Goal: Task Accomplishment & Management: Use online tool/utility

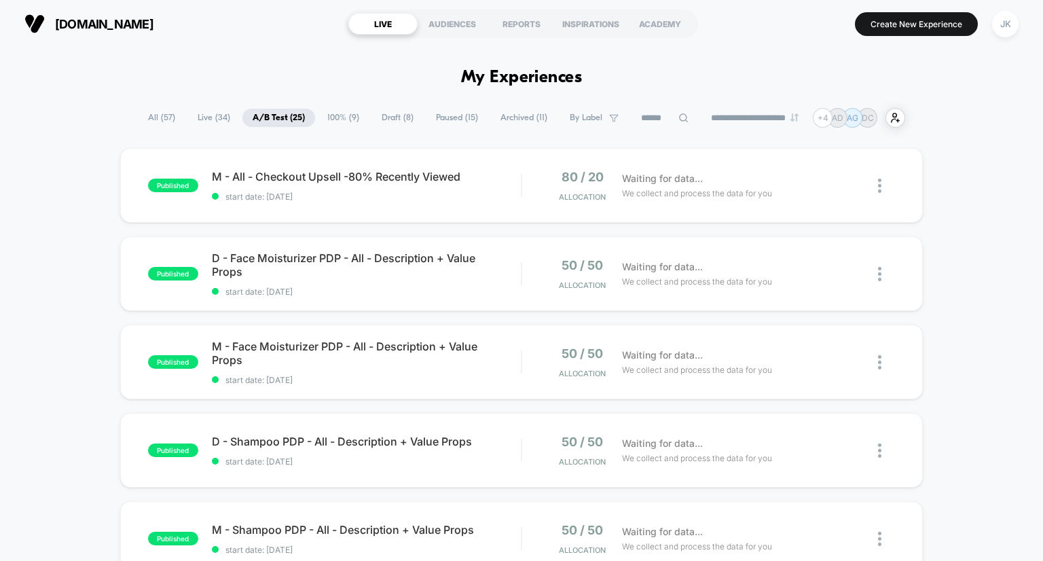
click at [387, 118] on span "Draft ( 8 )" at bounding box center [398, 118] width 52 height 18
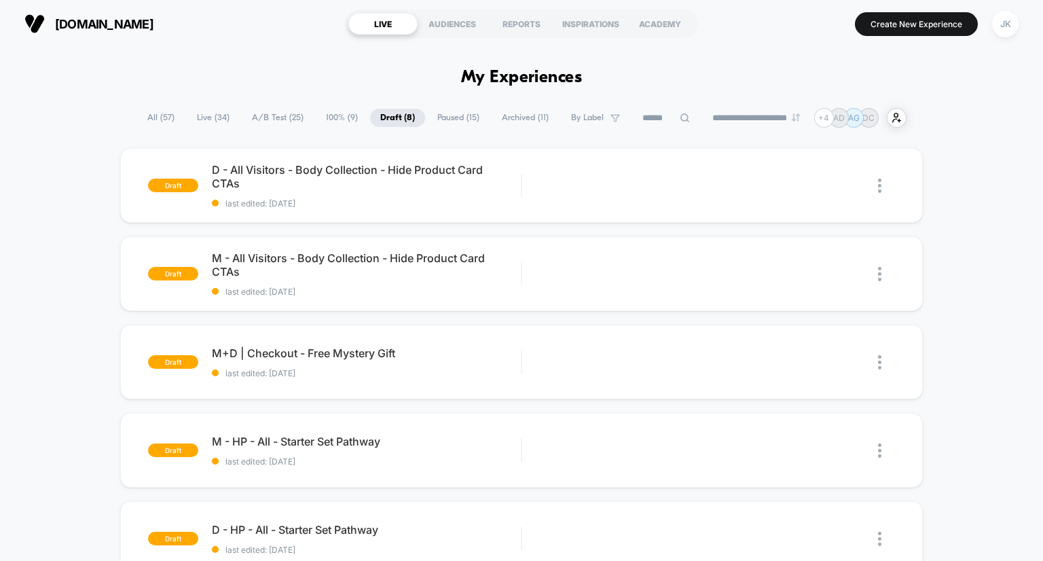
click at [318, 110] on span "100% ( 9 )" at bounding box center [342, 118] width 52 height 18
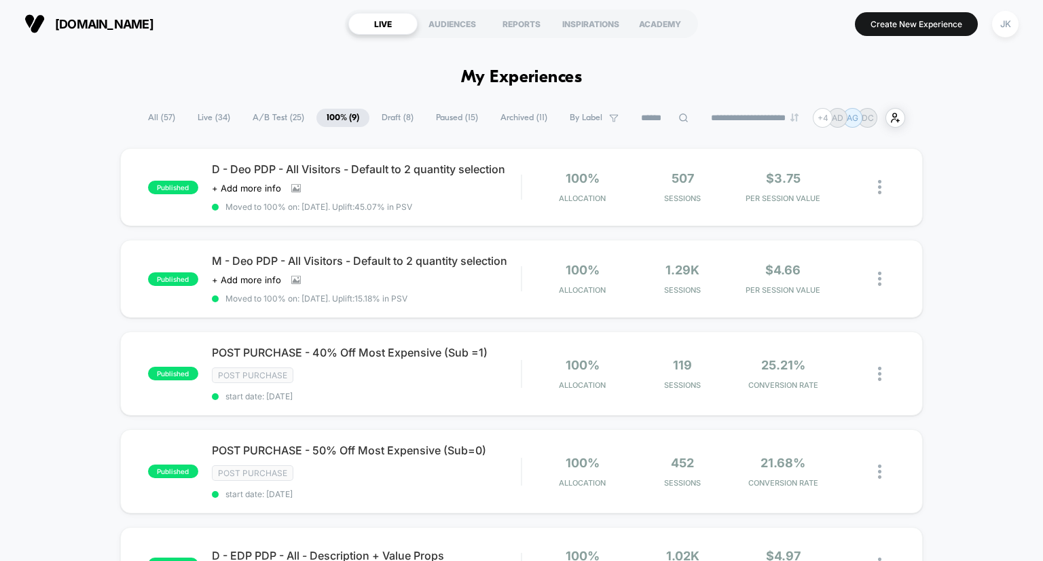
click at [380, 112] on span "Draft ( 8 )" at bounding box center [398, 118] width 52 height 18
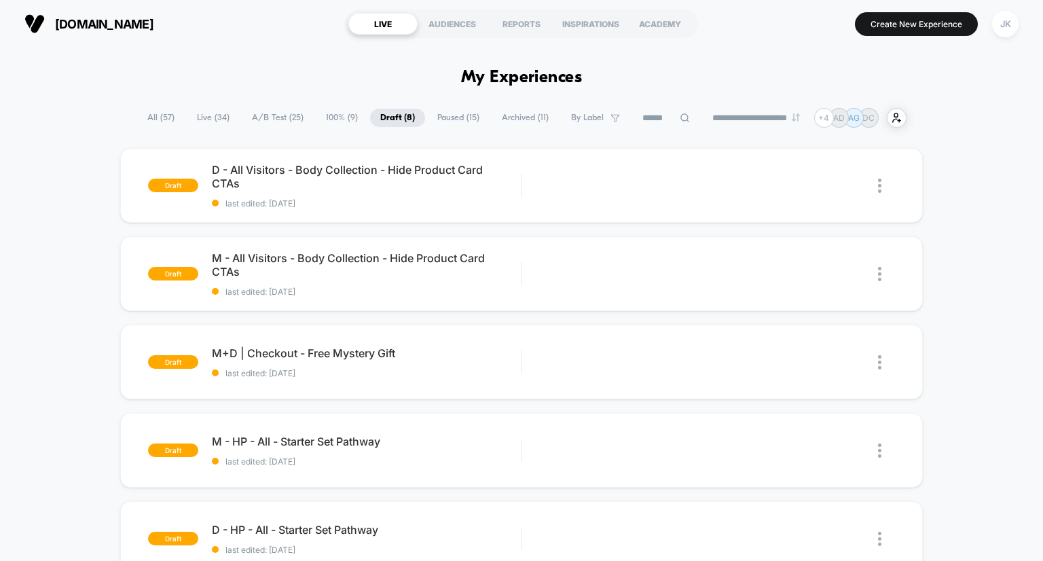
click at [339, 113] on span "100% ( 9 )" at bounding box center [342, 118] width 52 height 18
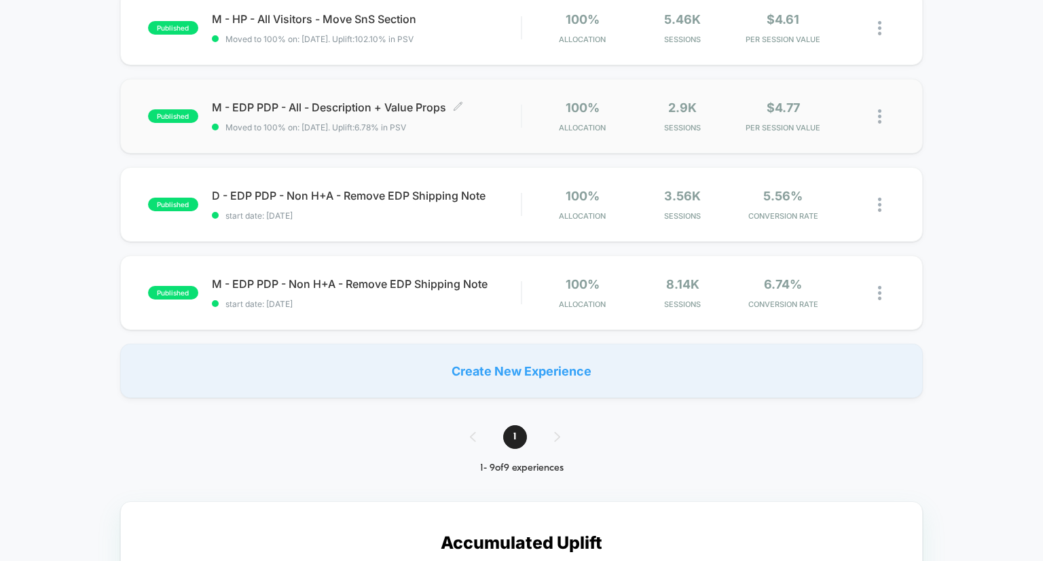
scroll to position [499, 0]
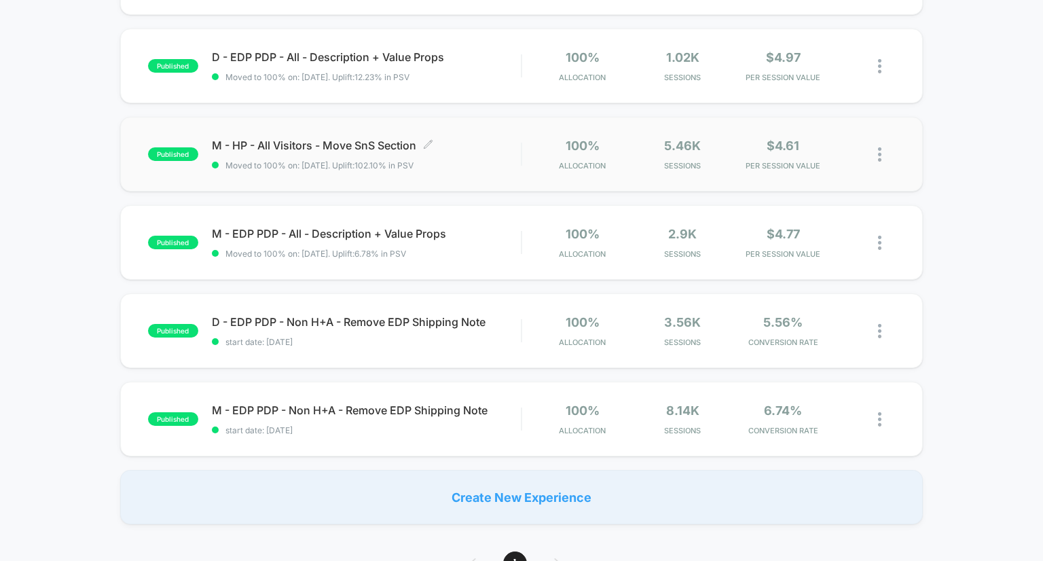
click at [325, 152] on span "M - HP - All Visitors - Move SnS Section Click to edit experience details" at bounding box center [367, 146] width 310 height 14
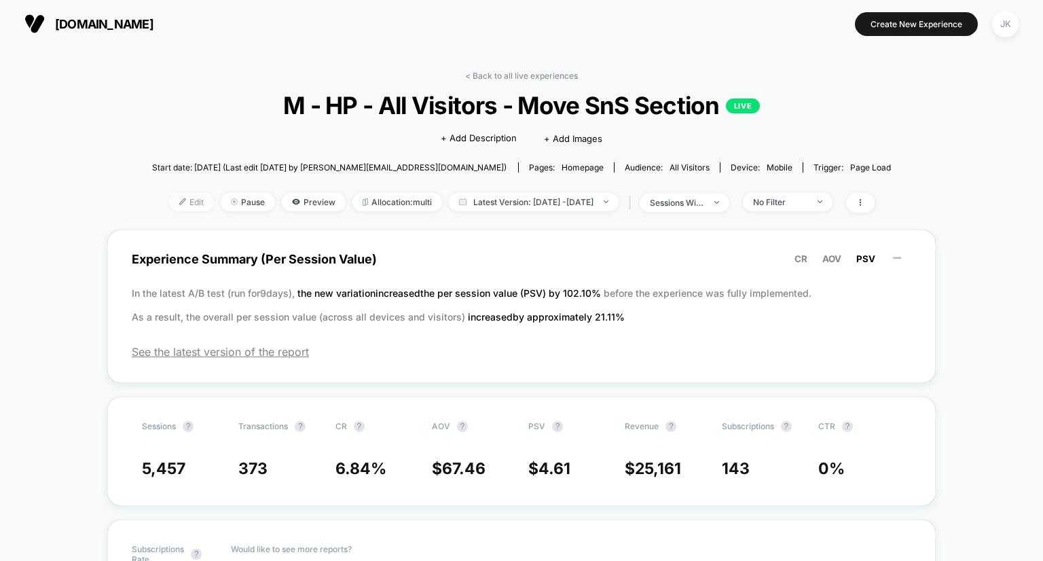
click at [177, 196] on span "Edit" at bounding box center [191, 202] width 45 height 18
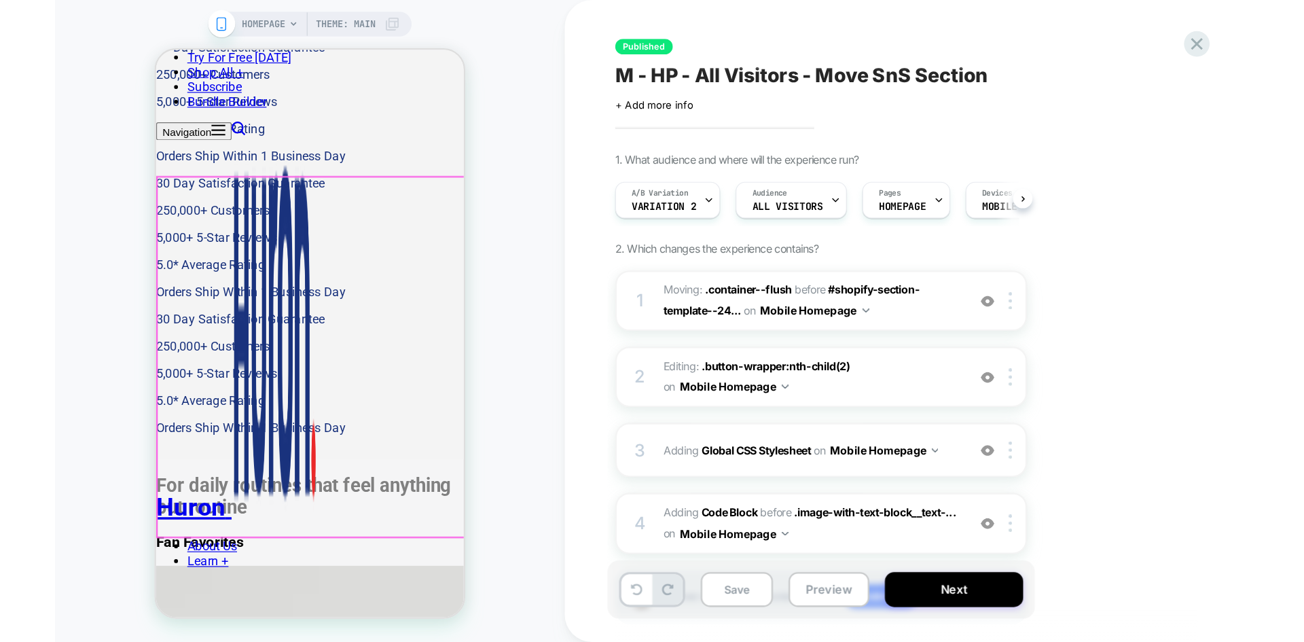
scroll to position [2791, 0]
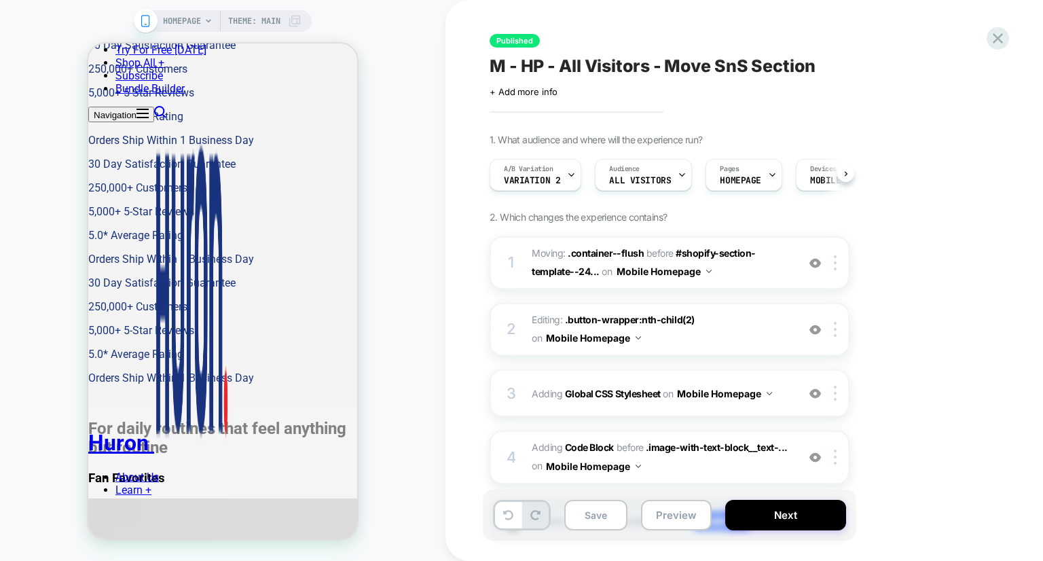
click at [961, 240] on div "1. What audience and where will the experience run? A/B Variation Variation 2 A…" at bounding box center [738, 357] width 496 height 446
click at [967, 201] on div "1. What audience and where will the experience run? A/B Variation Variation 2 A…" at bounding box center [738, 357] width 496 height 446
click at [598, 515] on button "Save" at bounding box center [596, 515] width 63 height 31
click at [1002, 38] on icon at bounding box center [998, 38] width 18 height 18
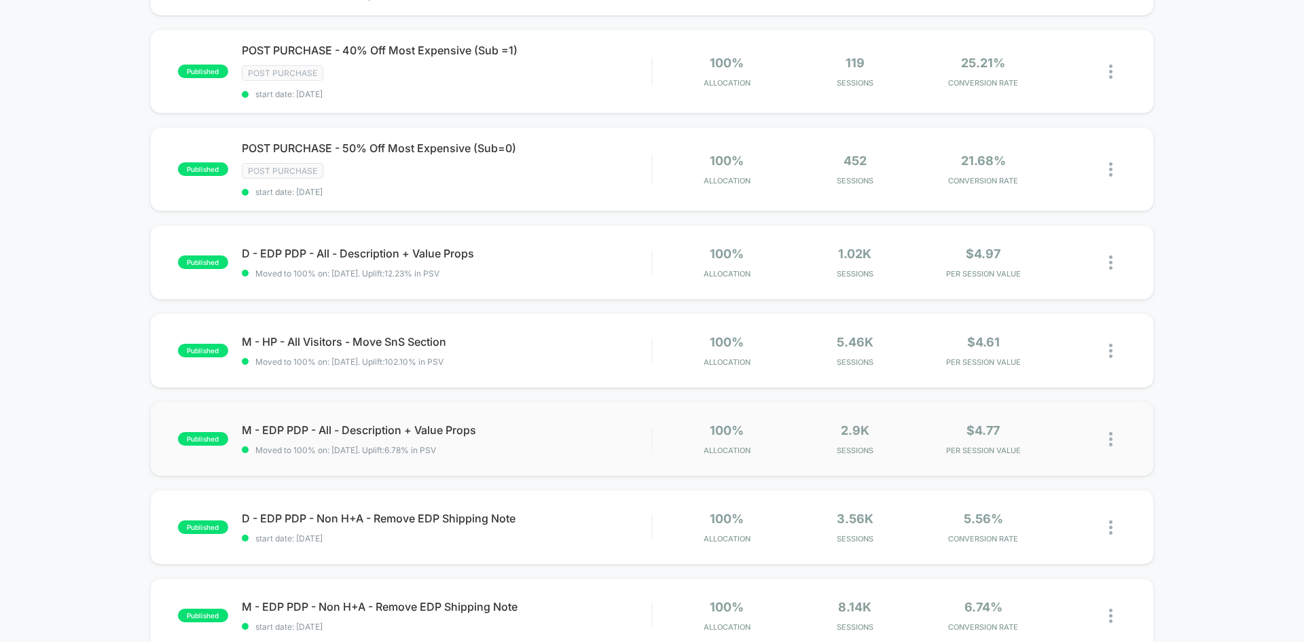
scroll to position [310, 0]
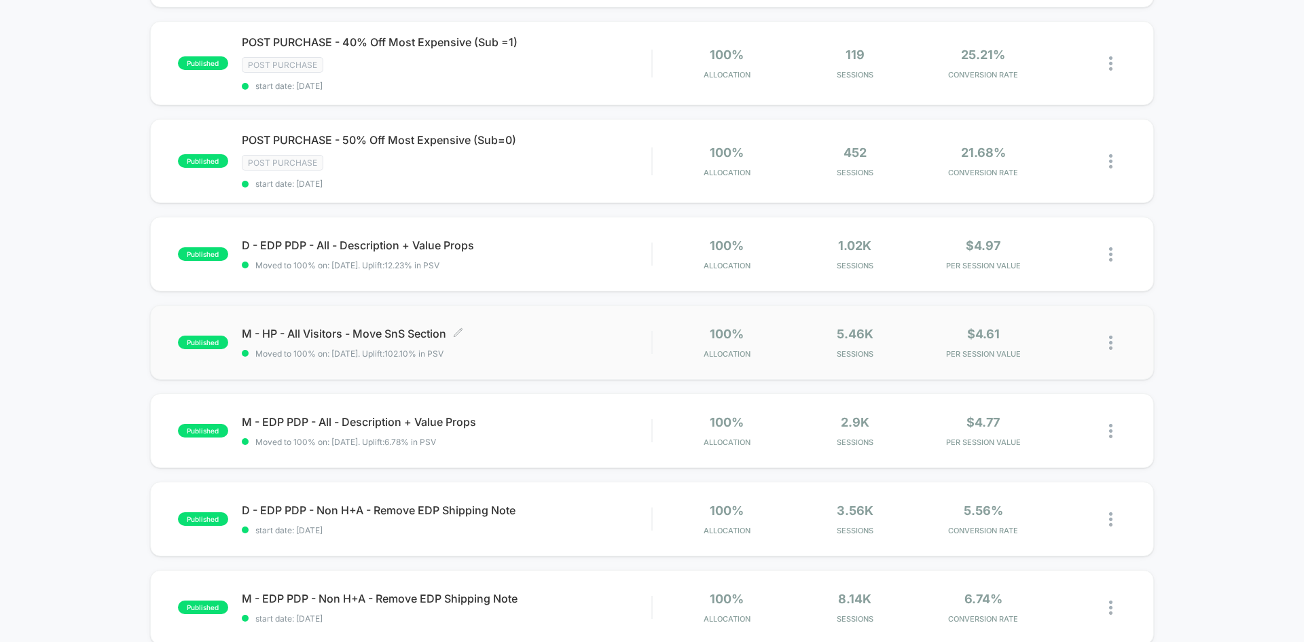
click at [387, 334] on span "M - HP - All Visitors - Move SnS Section Click to edit experience details" at bounding box center [447, 334] width 410 height 14
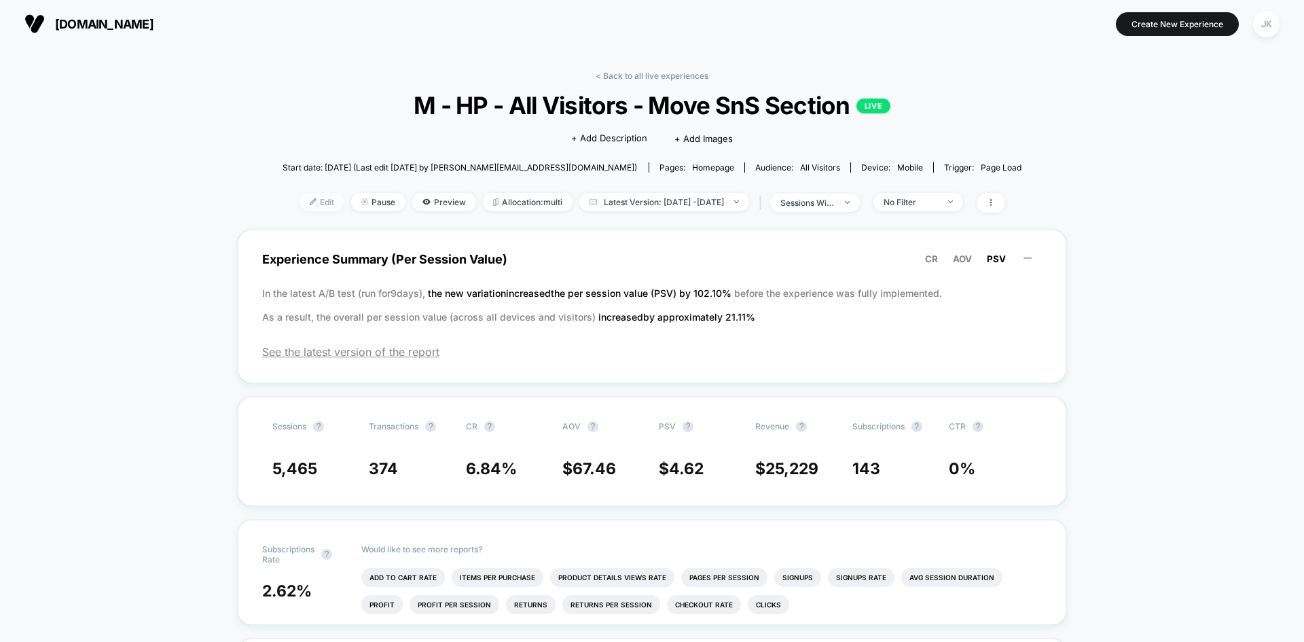
click at [302, 202] on span "Edit" at bounding box center [322, 202] width 45 height 18
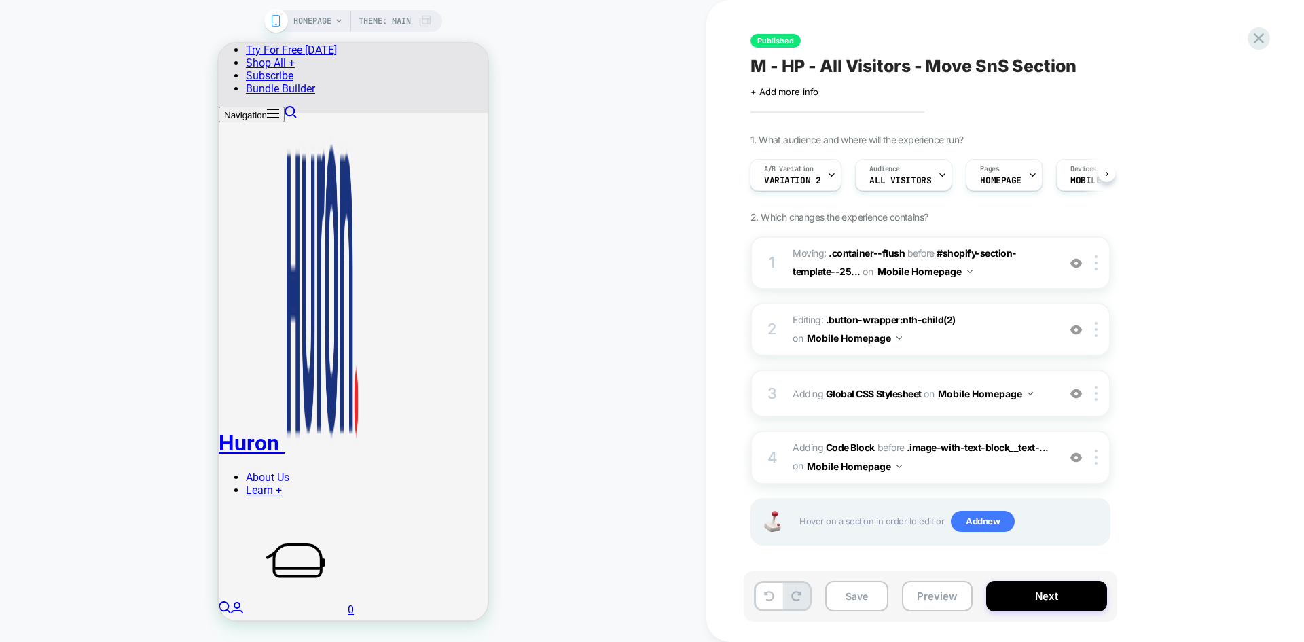
scroll to position [1396, 0]
click at [870, 560] on button "Save" at bounding box center [856, 596] width 63 height 31
click at [1043, 38] on icon at bounding box center [1259, 38] width 10 height 10
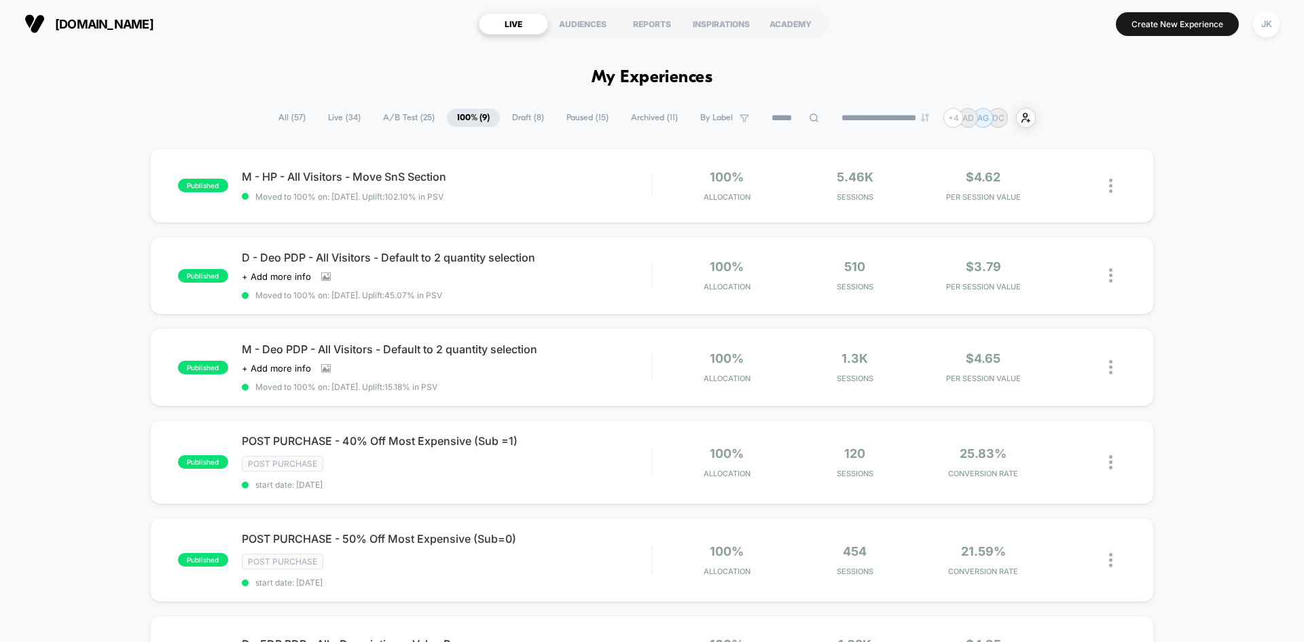
click at [509, 114] on span "Draft ( 8 )" at bounding box center [528, 118] width 52 height 18
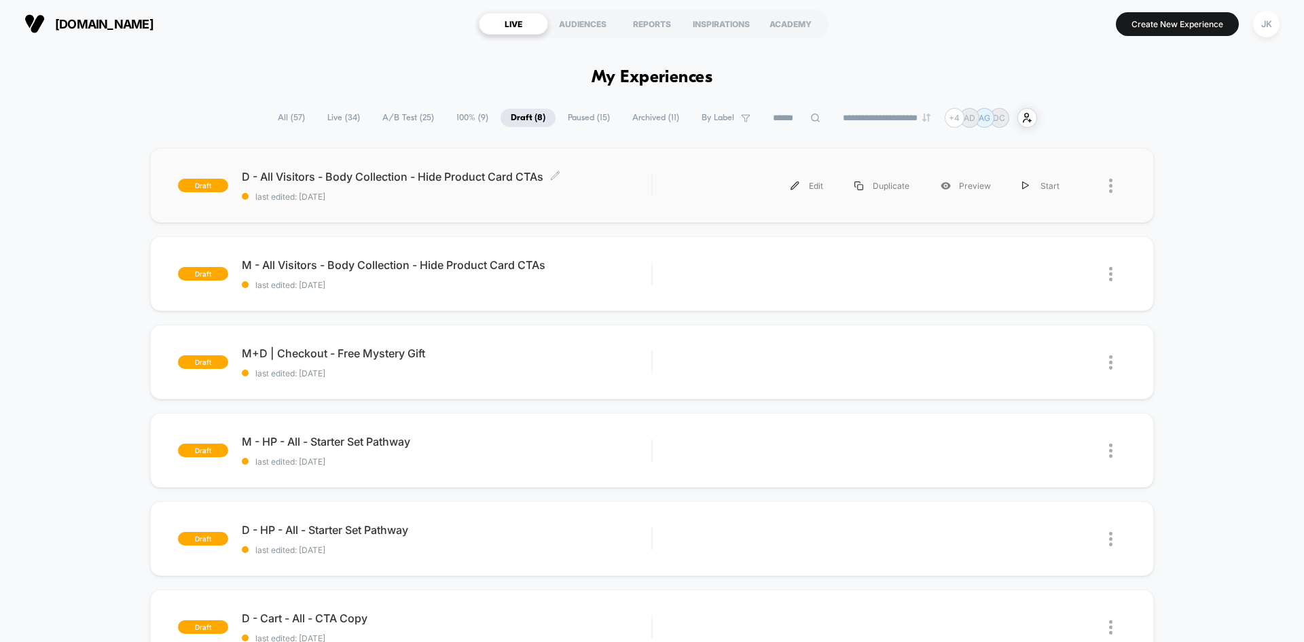
click at [363, 175] on span "D - All Visitors - Body Collection - Hide Product Card CTAs Click to edit exper…" at bounding box center [447, 177] width 410 height 14
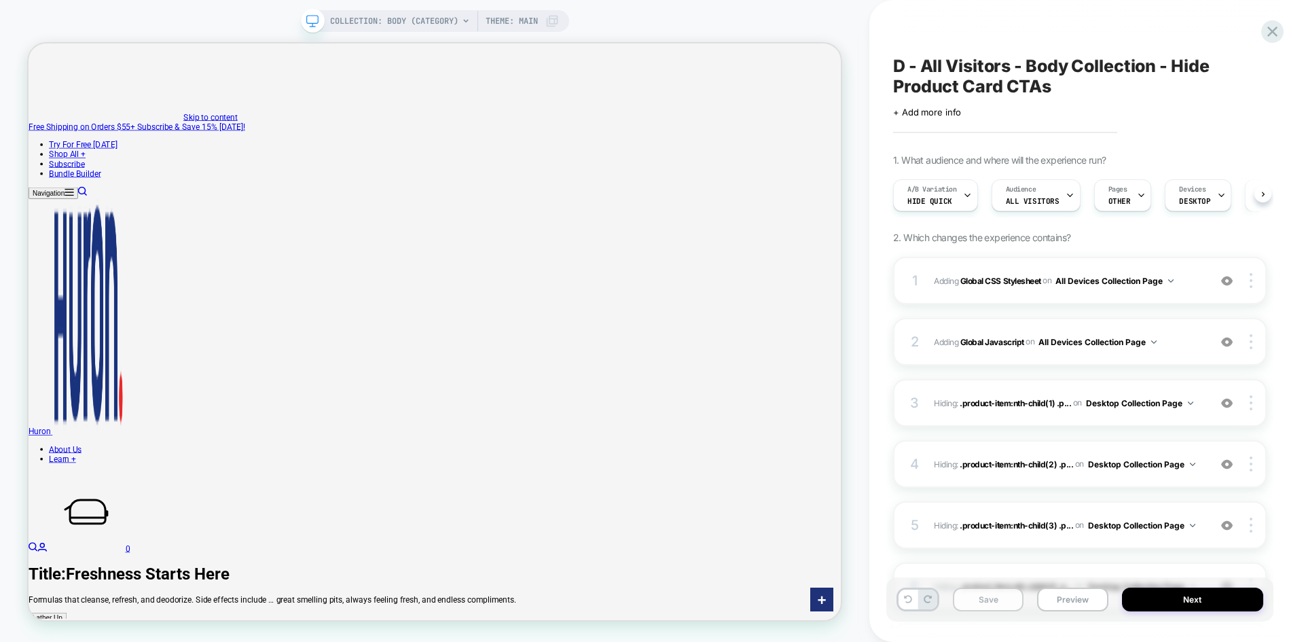
scroll to position [0, 1]
click at [995, 560] on button "Save" at bounding box center [988, 600] width 71 height 24
click at [1043, 29] on icon at bounding box center [1273, 31] width 18 height 18
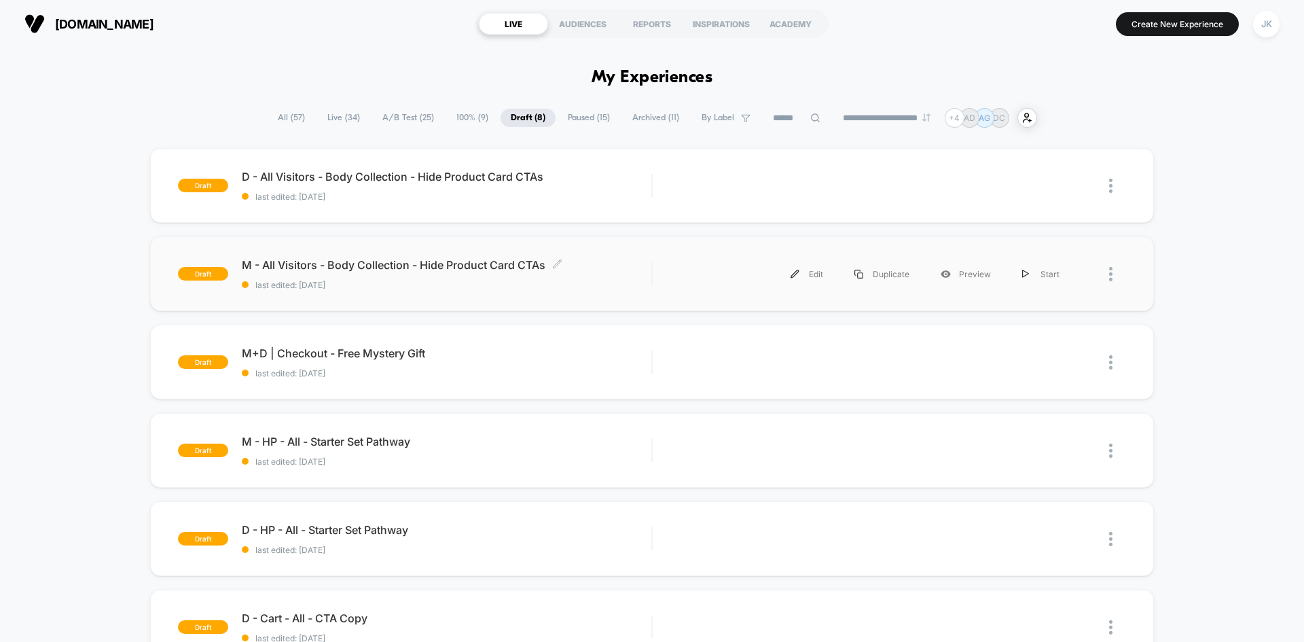
click at [408, 262] on span "M - All Visitors - Body Collection - Hide Product Card CTAs Click to edit exper…" at bounding box center [447, 265] width 410 height 14
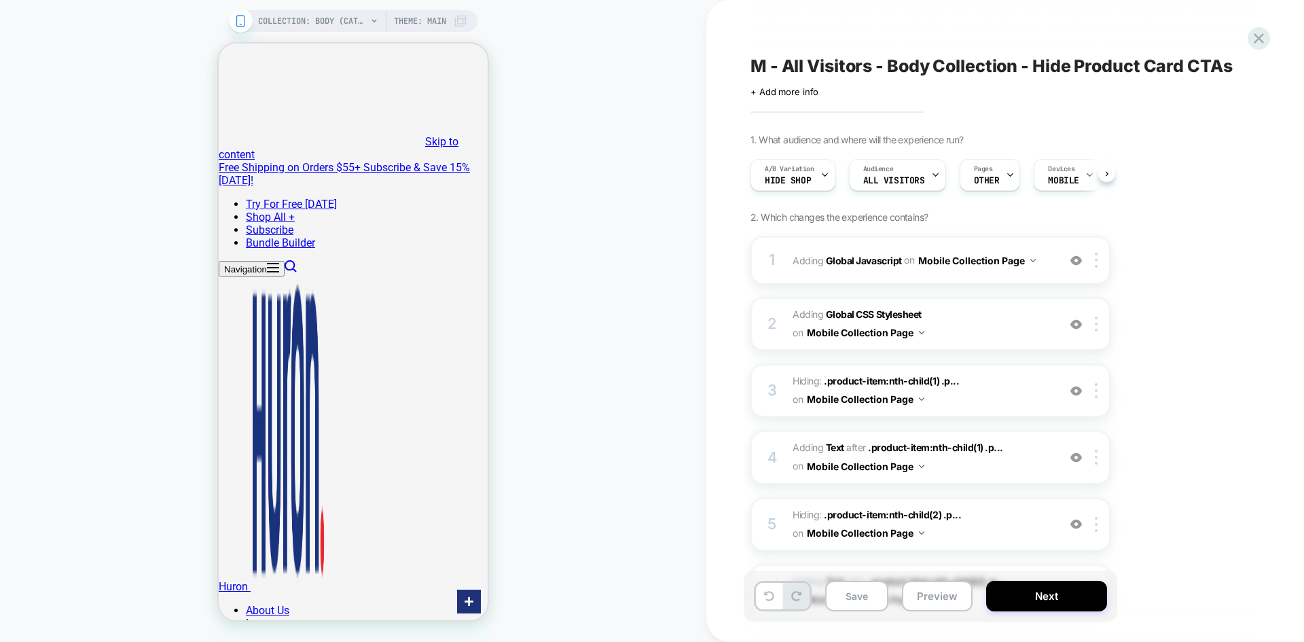
scroll to position [0, 1]
click at [850, 560] on button "Save" at bounding box center [856, 596] width 63 height 31
click at [1043, 38] on icon at bounding box center [1259, 38] width 10 height 10
